Goal: Task Accomplishment & Management: Use online tool/utility

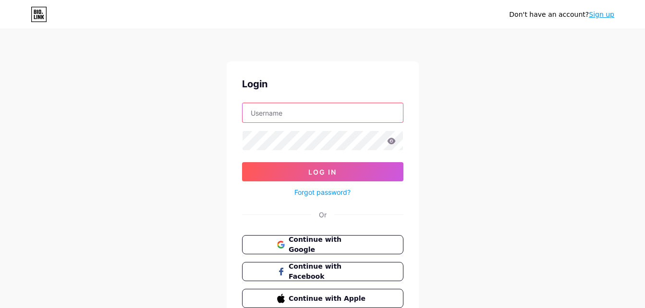
click at [318, 120] on input "text" at bounding box center [322, 112] width 160 height 19
type input "[EMAIL_ADDRESS][DOMAIN_NAME]"
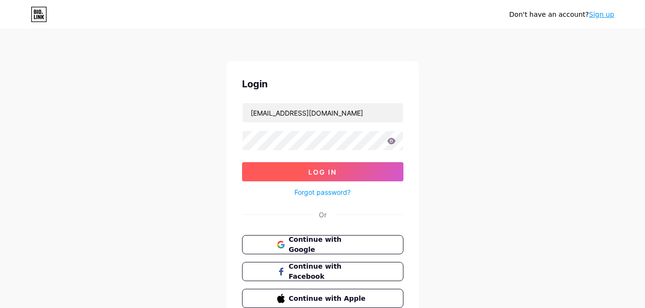
click at [355, 174] on button "Log In" at bounding box center [322, 171] width 161 height 19
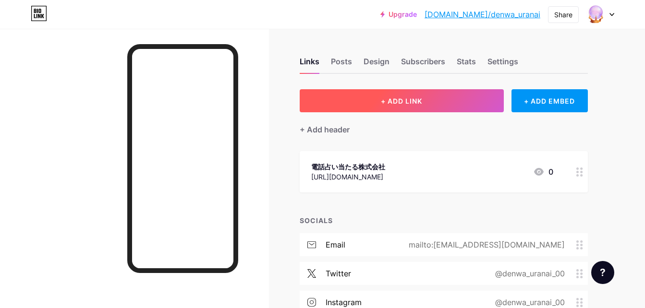
click at [421, 107] on button "+ ADD LINK" at bounding box center [401, 100] width 204 height 23
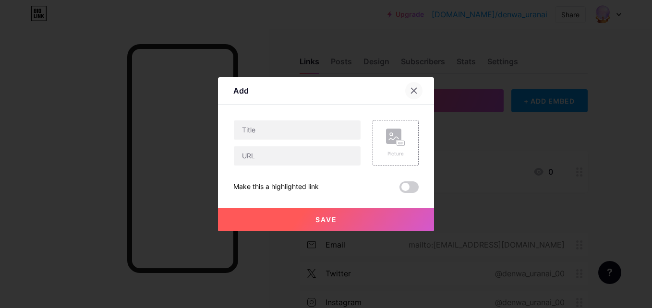
click at [416, 91] on icon at bounding box center [414, 91] width 8 height 8
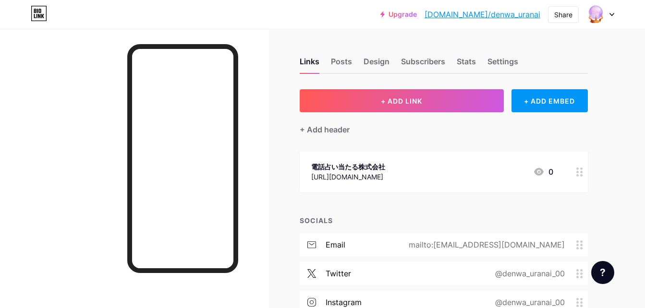
click at [586, 170] on div at bounding box center [579, 171] width 16 height 41
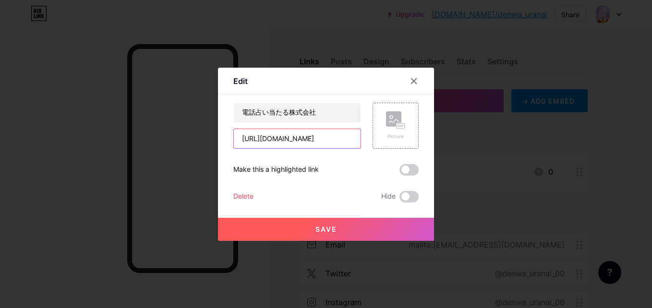
drag, startPoint x: 335, startPoint y: 146, endPoint x: 60, endPoint y: 145, distance: 274.5
click at [60, 145] on div "Edit Content YouTube Play YouTube video without leaving your page. ADD Vimeo Pl…" at bounding box center [326, 154] width 652 height 308
paste input "uranai-ataru"
type input "[URL][DOMAIN_NAME][PERSON_NAME]"
click at [335, 230] on span "Save" at bounding box center [326, 229] width 22 height 8
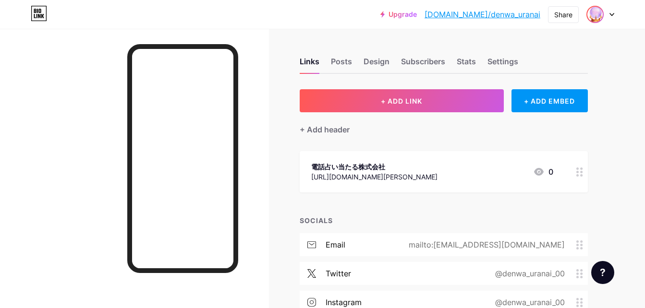
click at [602, 15] on img at bounding box center [594, 14] width 15 height 15
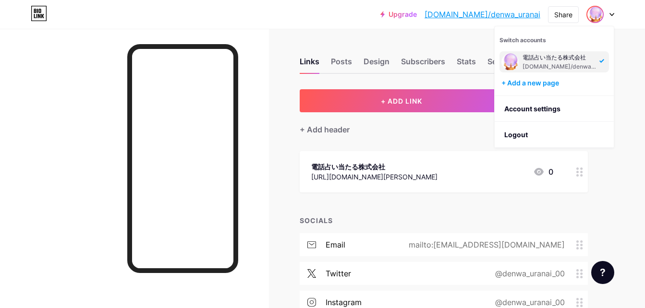
click at [518, 65] on div "電話占い当たる株式会社 bio.link/denwa_uranai" at bounding box center [553, 61] width 109 height 21
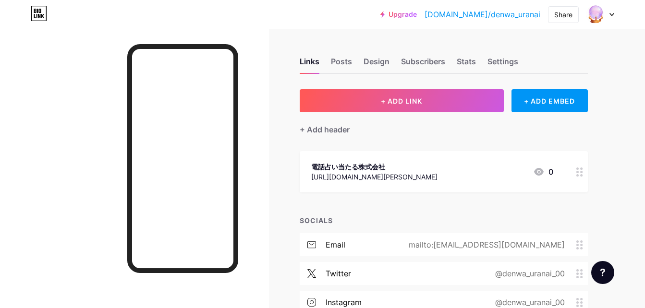
click at [334, 164] on div "電話占い当たる株式会社" at bounding box center [374, 167] width 126 height 10
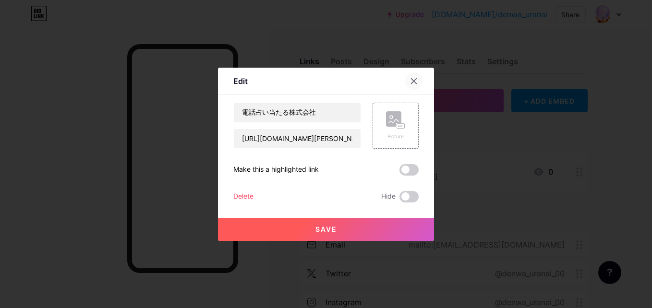
click at [416, 73] on div at bounding box center [413, 80] width 17 height 17
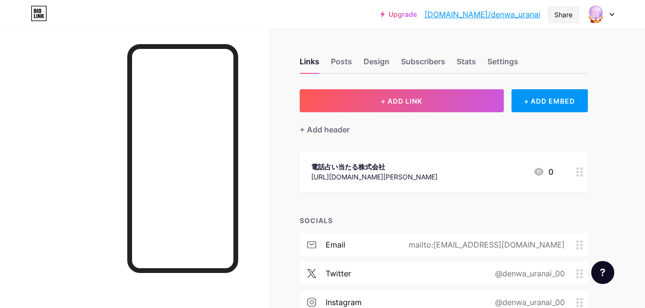
click at [558, 11] on div "Share" at bounding box center [563, 15] width 18 height 10
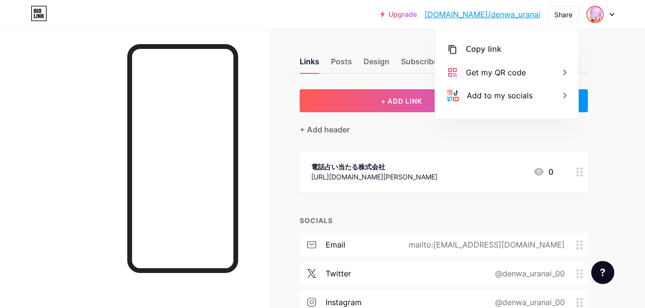
click at [594, 17] on img at bounding box center [594, 14] width 15 height 15
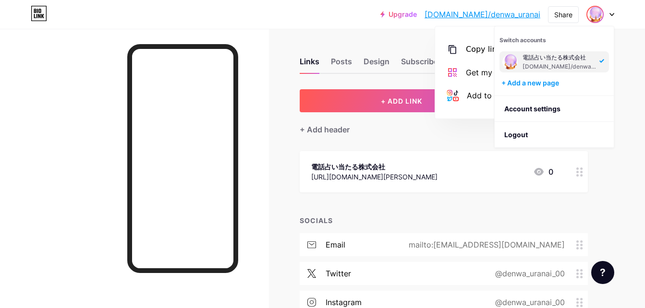
click at [510, 62] on img at bounding box center [509, 61] width 15 height 15
